Goal: Information Seeking & Learning: Learn about a topic

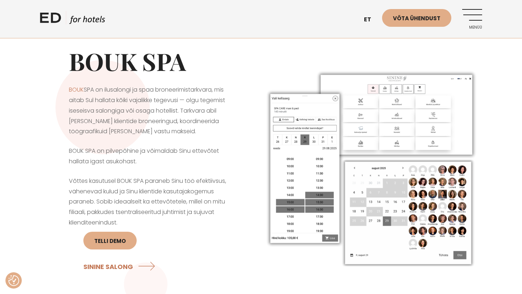
click at [474, 15] on link "Menüü" at bounding box center [472, 19] width 20 height 20
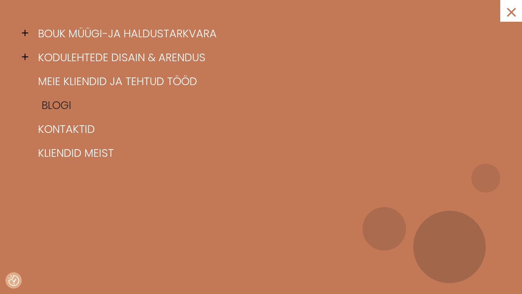
click at [57, 112] on link "Blogi" at bounding box center [270, 106] width 468 height 24
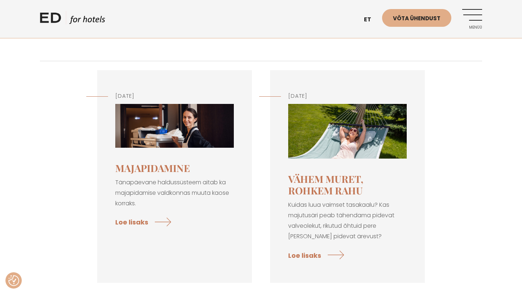
scroll to position [65, 0]
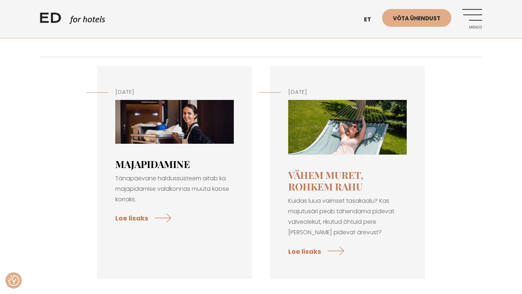
click at [153, 163] on link "Majapidamine" at bounding box center [152, 164] width 75 height 13
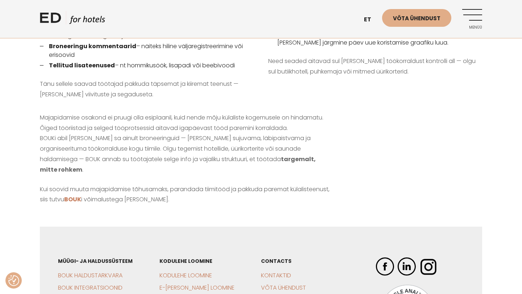
scroll to position [692, 0]
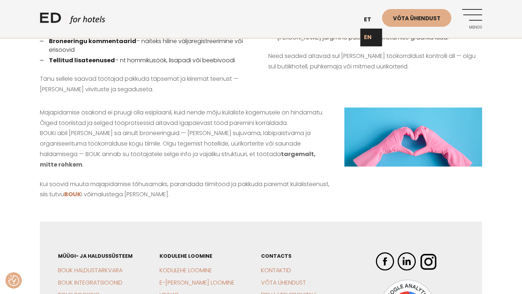
click at [369, 33] on link "EN" at bounding box center [371, 38] width 22 height 18
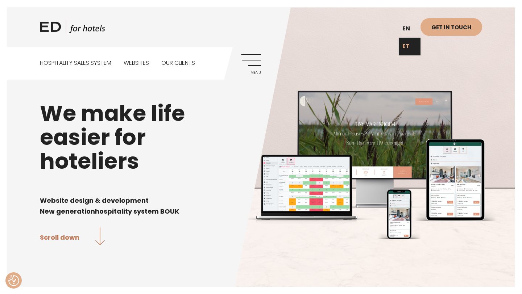
click at [409, 45] on link "ET" at bounding box center [410, 47] width 22 height 18
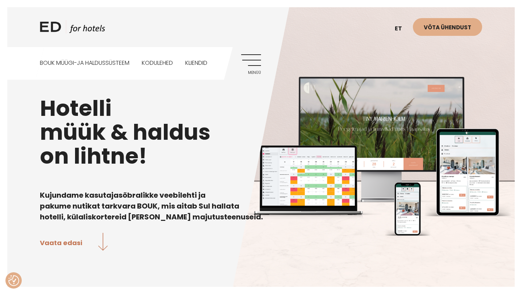
click at [257, 61] on link "Menüü" at bounding box center [251, 64] width 20 height 20
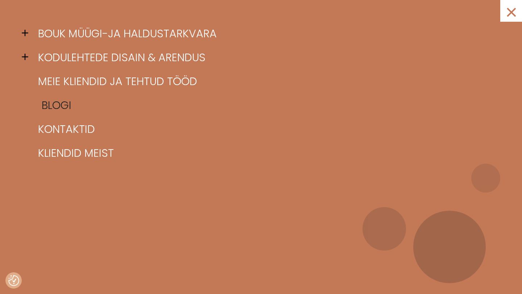
click at [70, 102] on link "Blogi" at bounding box center [270, 106] width 468 height 24
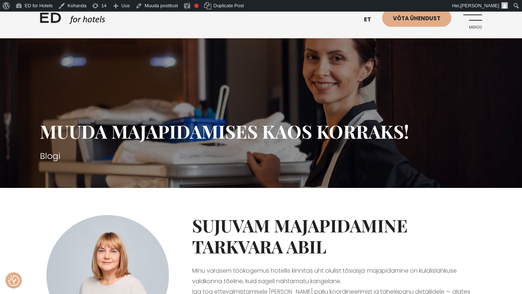
click at [477, 21] on link "Menüü" at bounding box center [472, 19] width 20 height 20
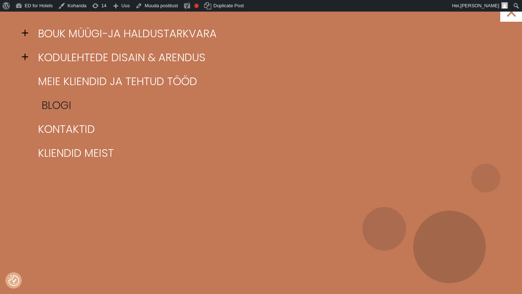
click at [68, 105] on link "Blogi" at bounding box center [270, 106] width 468 height 24
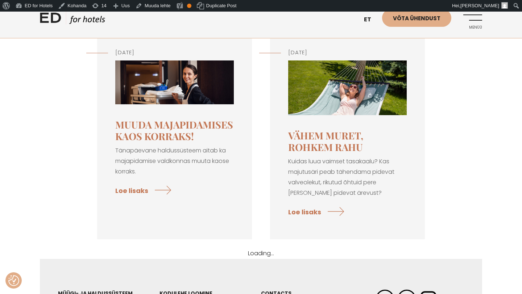
scroll to position [116, 0]
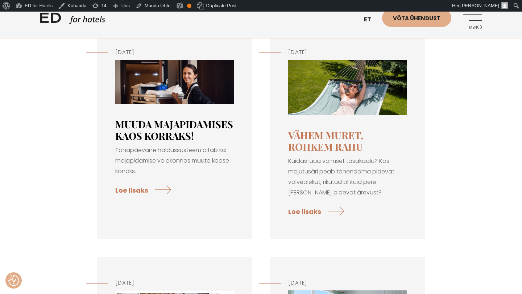
click at [155, 131] on link "Muuda majapidamises kaos korraks!" at bounding box center [174, 130] width 118 height 25
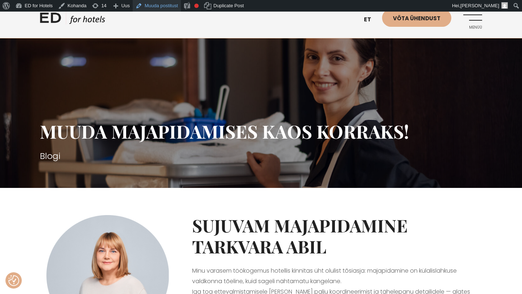
click at [167, 5] on link "Muuda postitust" at bounding box center [157, 6] width 48 height 12
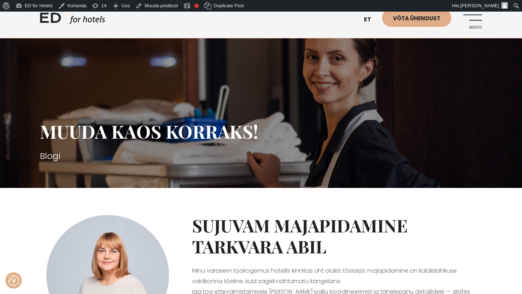
click at [476, 14] on link "Menüü" at bounding box center [472, 19] width 20 height 20
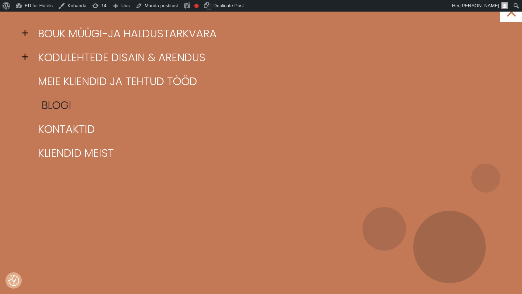
click at [57, 104] on link "Blogi" at bounding box center [270, 106] width 468 height 24
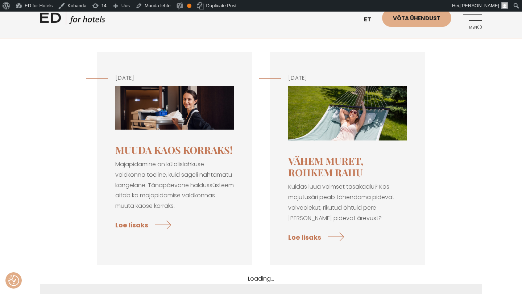
scroll to position [93, 0]
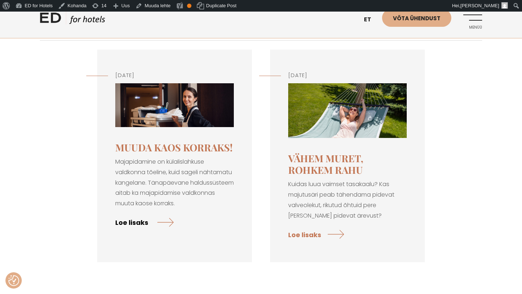
click at [142, 220] on link "Loe lisaks" at bounding box center [144, 222] width 58 height 19
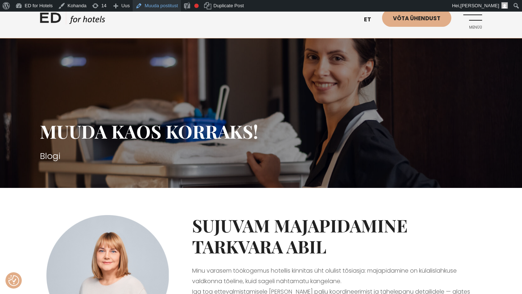
click at [171, 7] on link "Muuda postitust" at bounding box center [157, 6] width 48 height 12
